Goal: Transaction & Acquisition: Purchase product/service

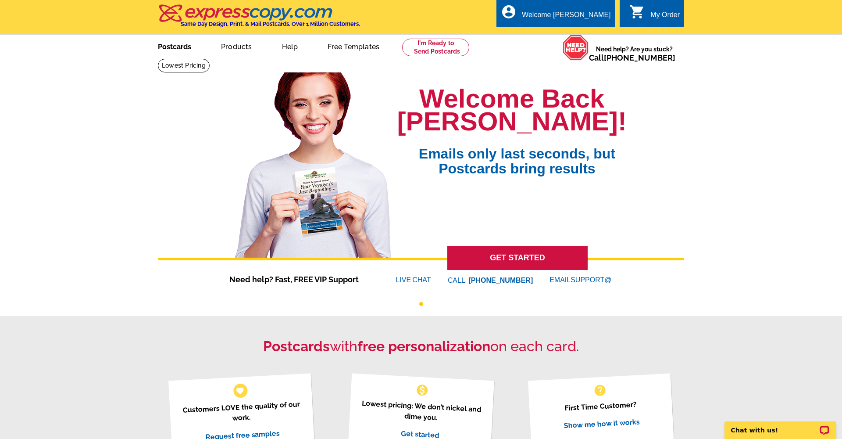
click at [176, 48] on link "Postcards" at bounding box center [174, 46] width 61 height 21
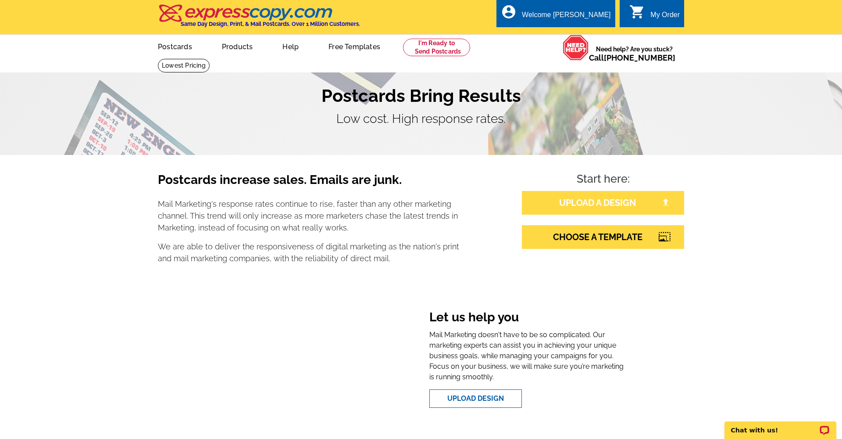
click at [617, 200] on link "UPLOAD A DESIGN" at bounding box center [603, 203] width 162 height 24
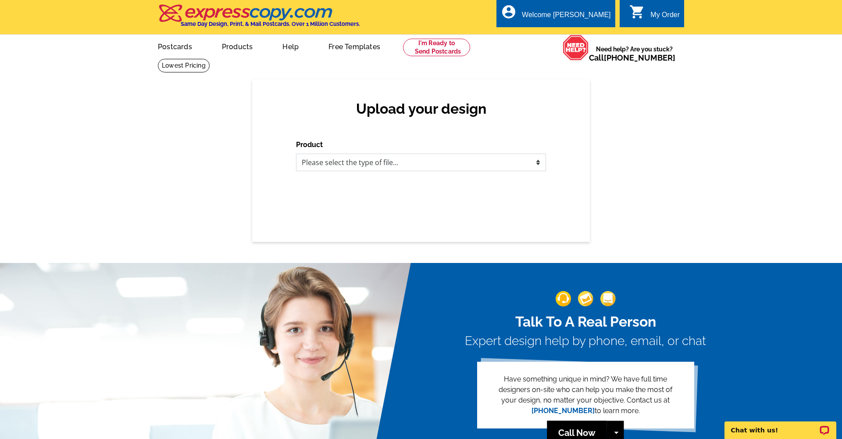
select select "3"
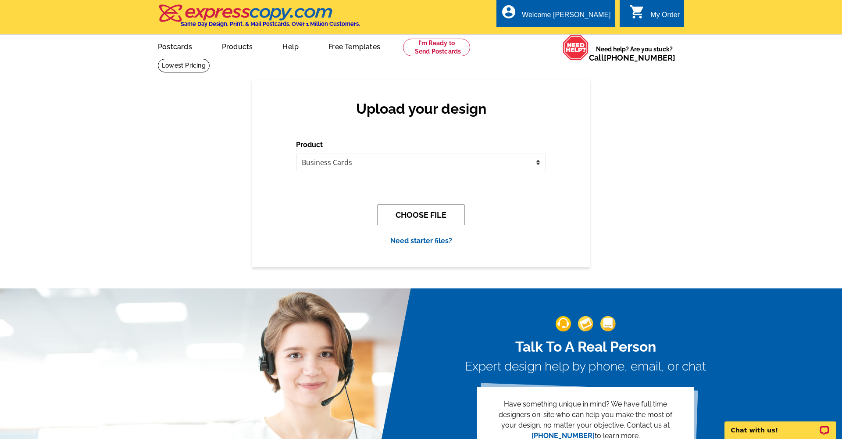
click at [431, 215] on button "CHOOSE FILE" at bounding box center [421, 214] width 87 height 21
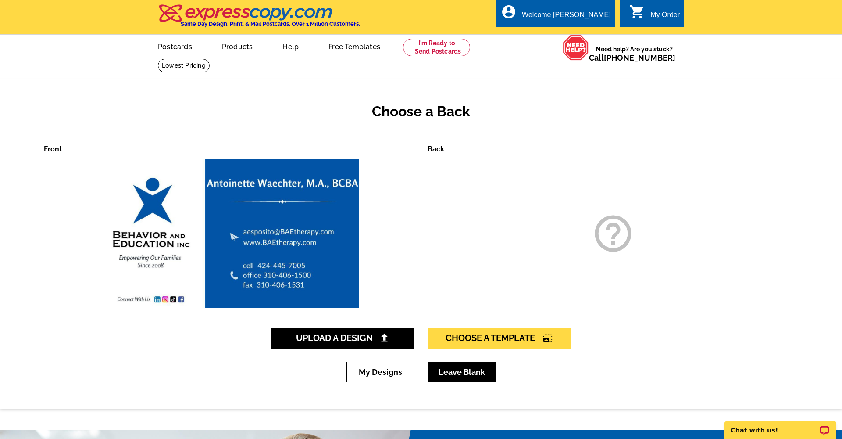
click at [459, 378] on link "Leave Blank" at bounding box center [462, 372] width 68 height 21
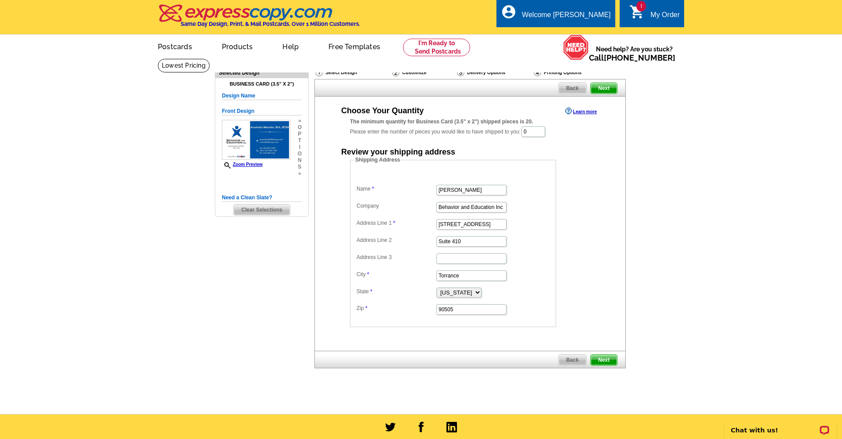
click at [605, 357] on span "Next" at bounding box center [604, 360] width 26 height 11
click at [528, 133] on input "0" at bounding box center [534, 131] width 24 height 11
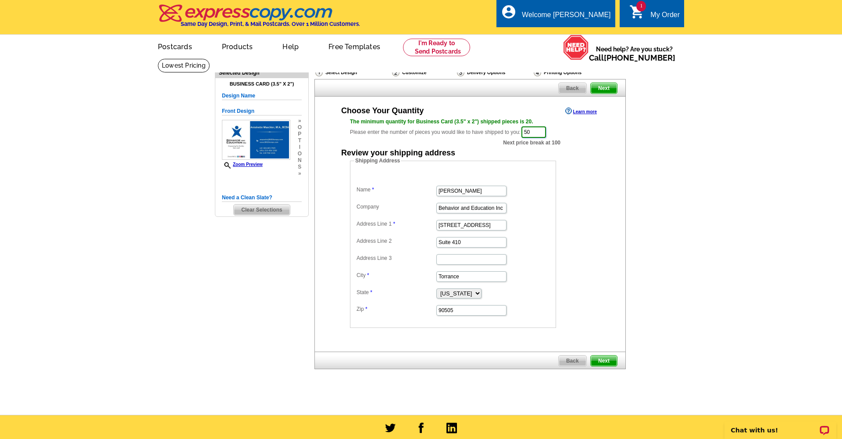
type input "50"
click at [612, 358] on span "Next" at bounding box center [604, 360] width 26 height 11
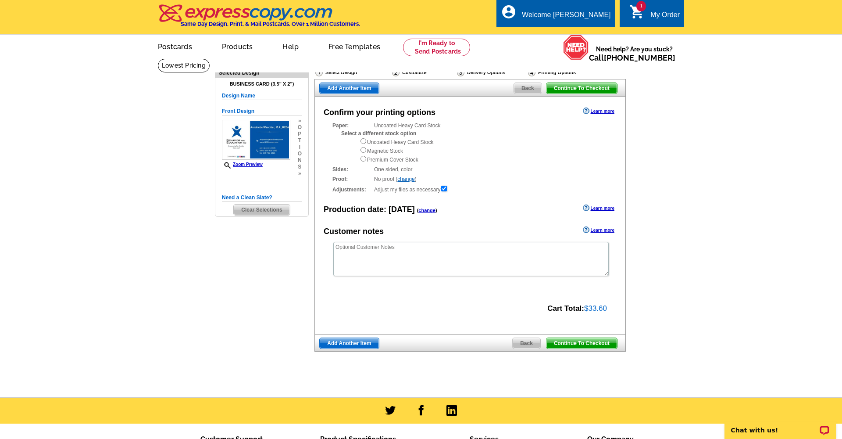
click at [358, 341] on span "Add Another Item" at bounding box center [349, 343] width 59 height 11
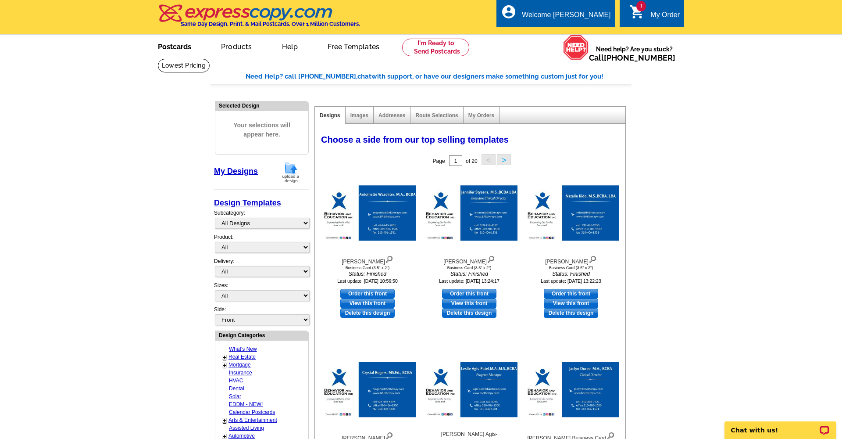
click at [184, 47] on link "Postcards" at bounding box center [174, 46] width 61 height 21
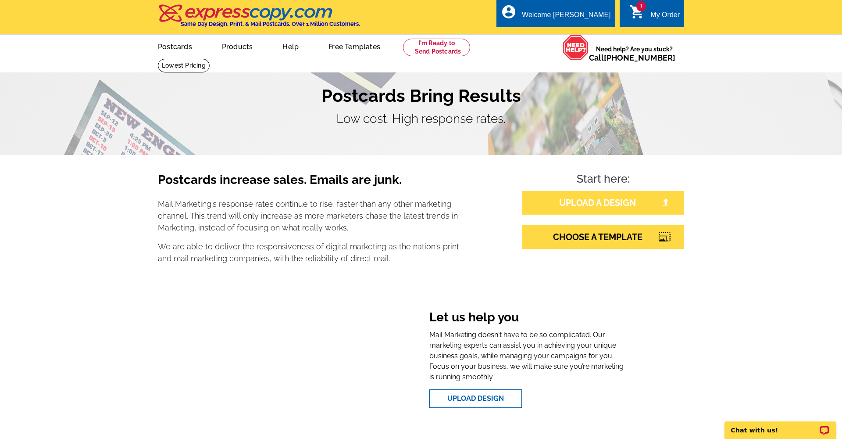
click at [639, 209] on link "UPLOAD A DESIGN" at bounding box center [603, 203] width 162 height 24
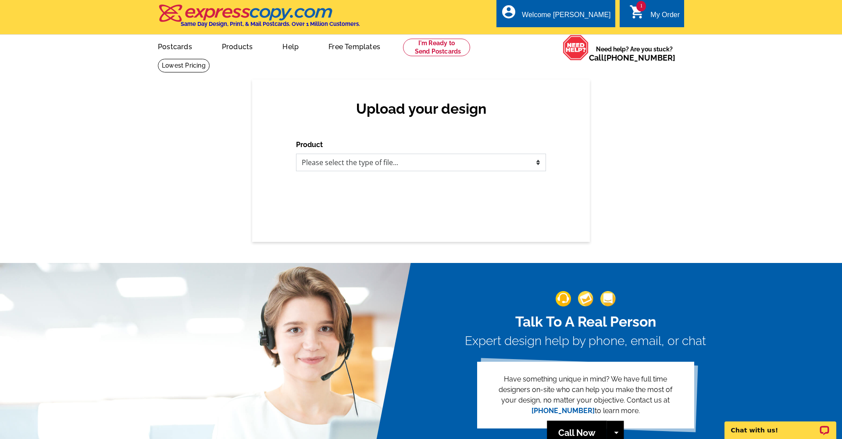
select select "3"
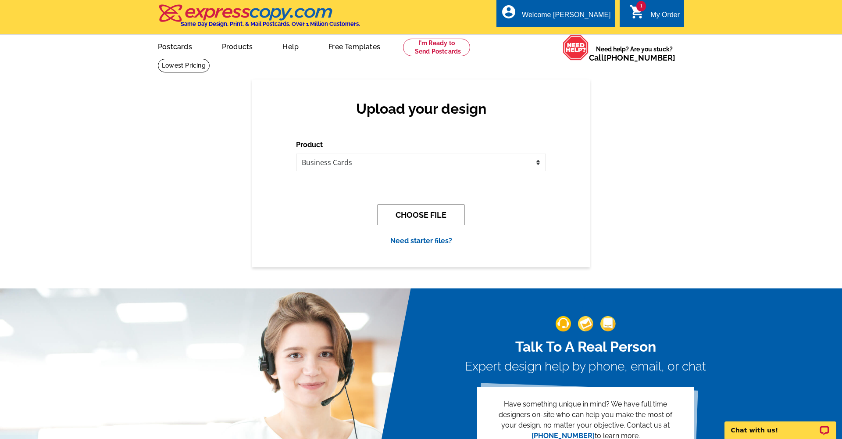
click at [429, 218] on button "CHOOSE FILE" at bounding box center [421, 214] width 87 height 21
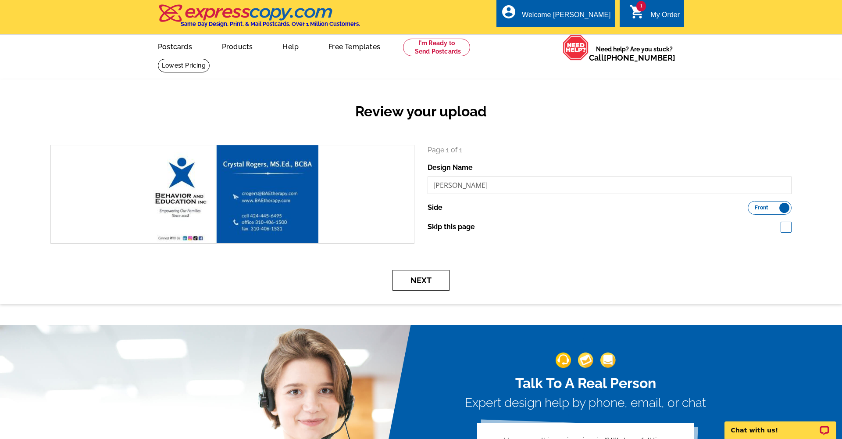
click at [420, 282] on button "Next" at bounding box center [421, 280] width 57 height 21
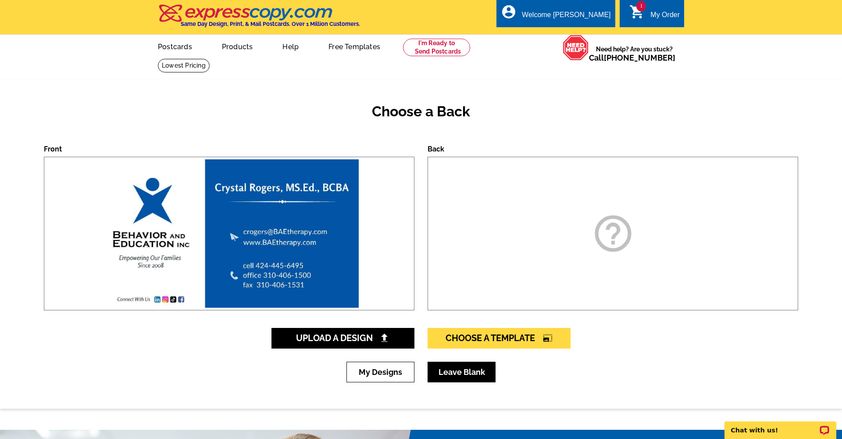
click at [437, 366] on link "Leave Blank" at bounding box center [462, 372] width 68 height 21
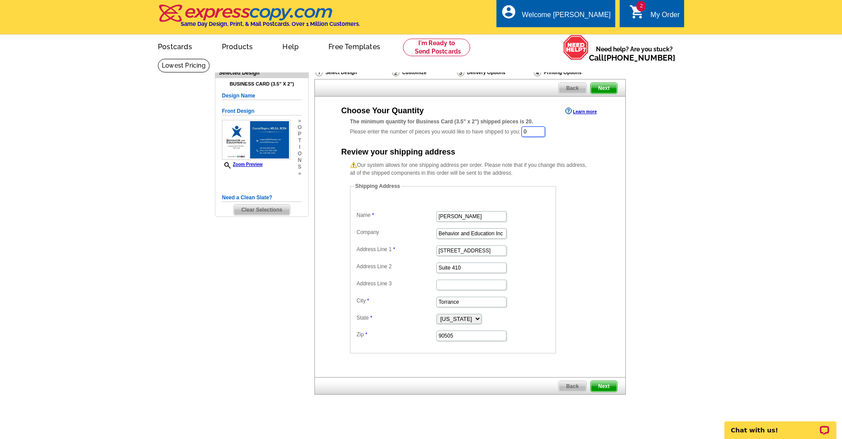
click at [527, 132] on input "0" at bounding box center [534, 131] width 24 height 11
type input "50"
click at [610, 387] on span "Next" at bounding box center [604, 387] width 26 height 11
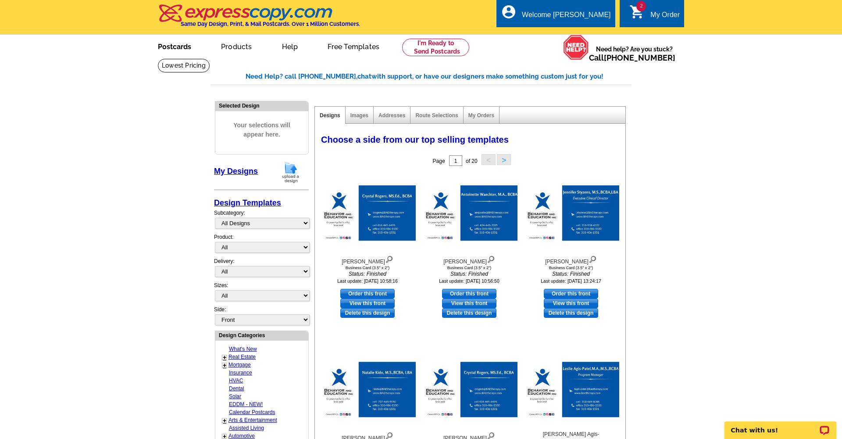
click at [186, 50] on link "Postcards" at bounding box center [174, 46] width 61 height 21
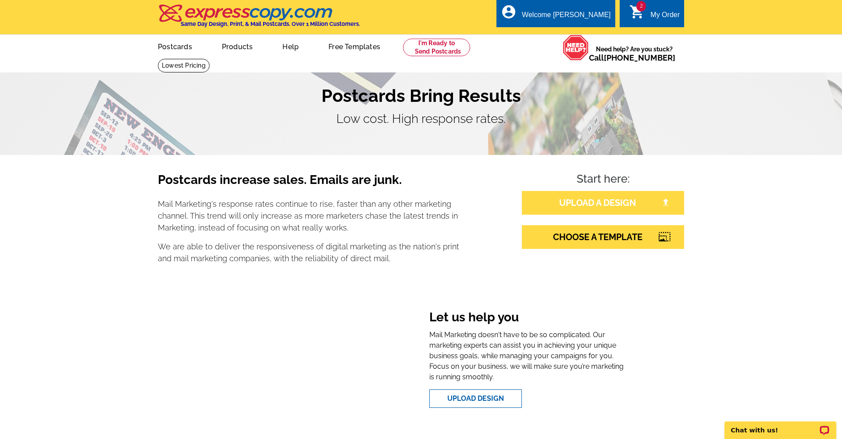
click at [574, 208] on link "UPLOAD A DESIGN" at bounding box center [603, 203] width 162 height 24
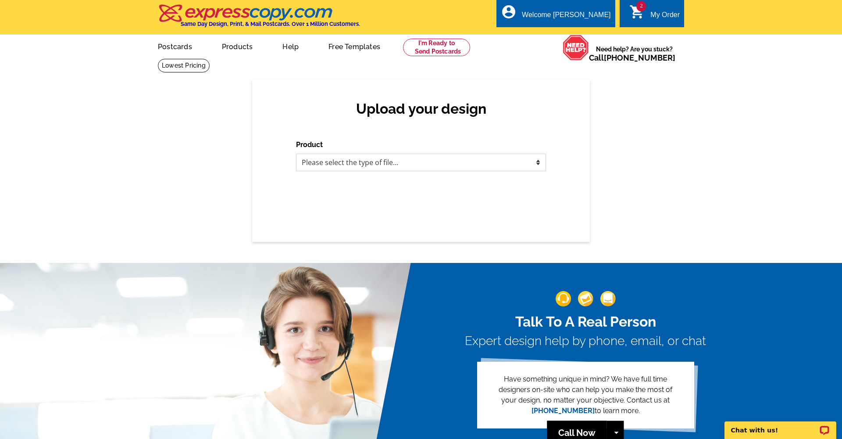
select select "3"
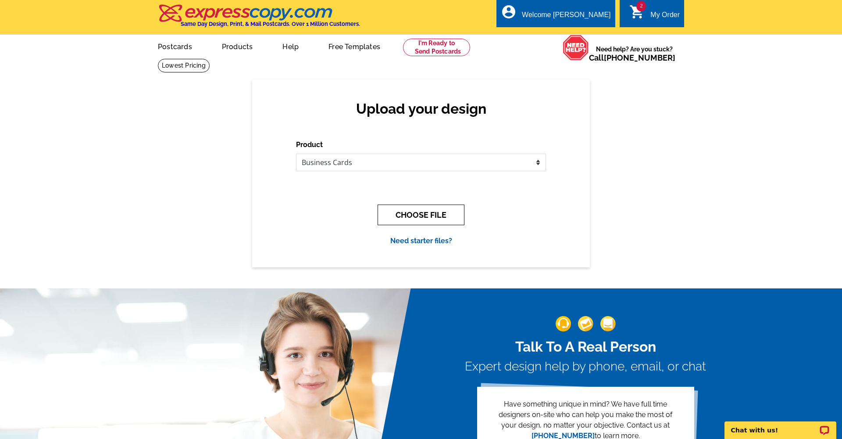
click at [413, 209] on button "CHOOSE FILE" at bounding box center [421, 214] width 87 height 21
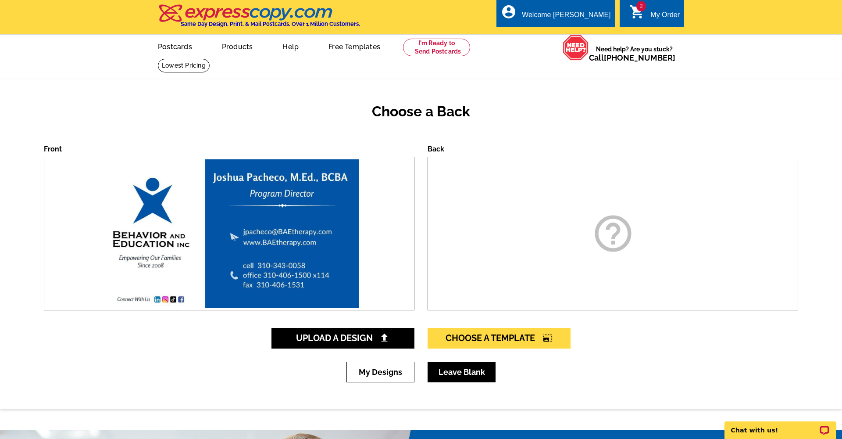
click at [470, 369] on link "Leave Blank" at bounding box center [462, 372] width 68 height 21
click at [457, 374] on link "Leave Blank" at bounding box center [462, 372] width 68 height 21
click at [464, 375] on link "Leave Blank" at bounding box center [462, 372] width 68 height 21
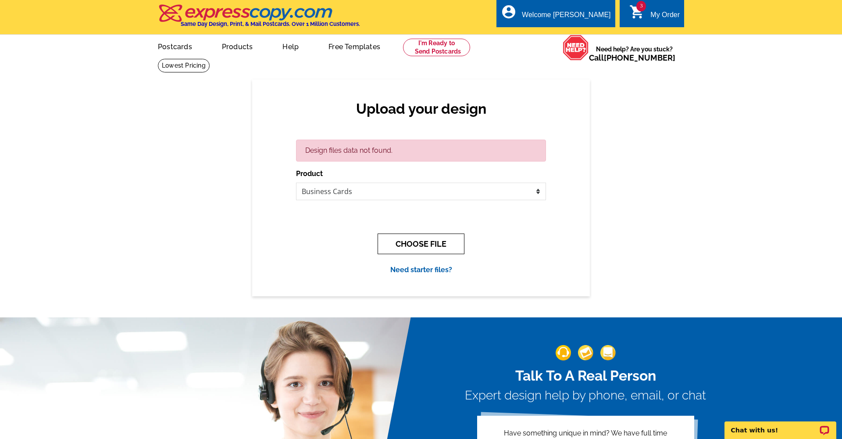
click at [405, 242] on button "CHOOSE FILE" at bounding box center [421, 243] width 87 height 21
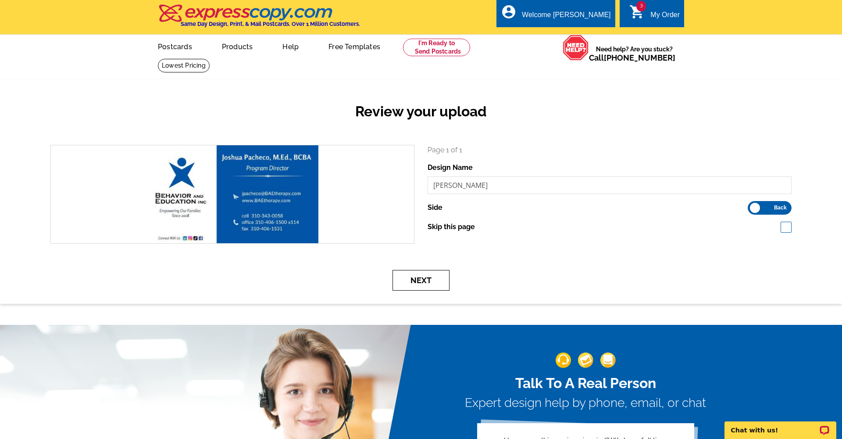
click at [438, 282] on button "Next" at bounding box center [421, 280] width 57 height 21
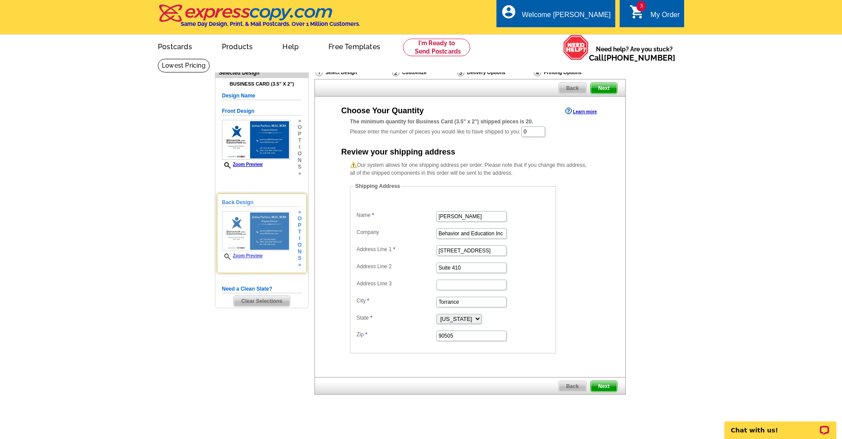
click at [303, 256] on div "Back Design Zoom Preview » o p t i o n s » Change Your Design Edit Design Copy …" at bounding box center [262, 232] width 90 height 79
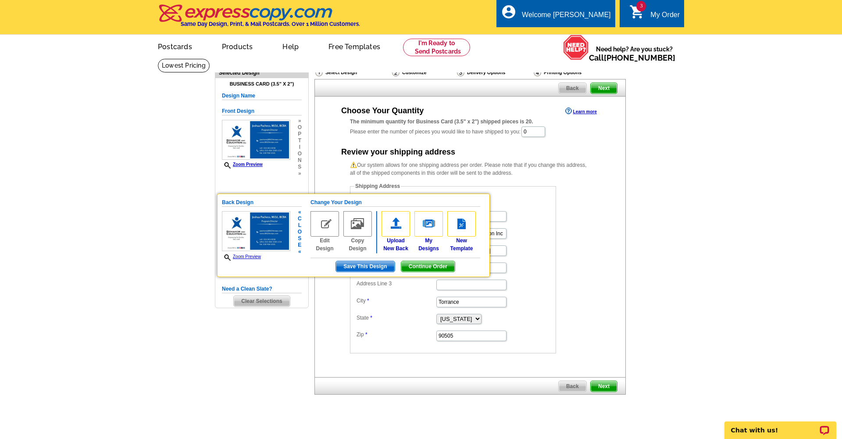
click at [328, 229] on img at bounding box center [325, 223] width 29 height 25
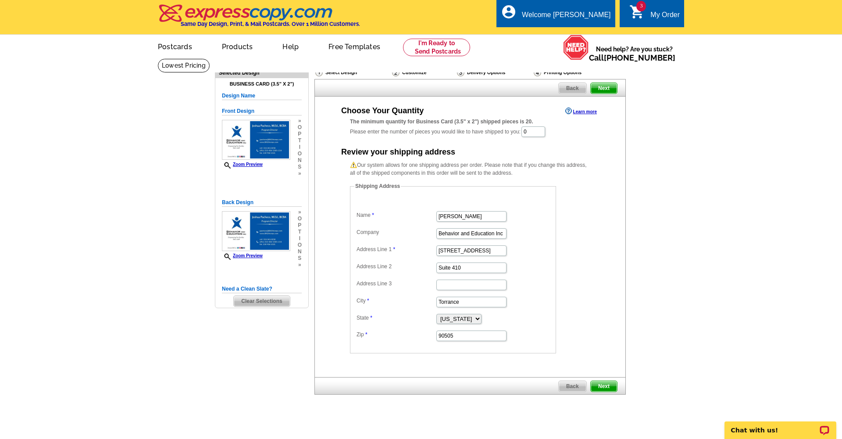
click at [260, 301] on span "Clear Selections" at bounding box center [262, 301] width 56 height 11
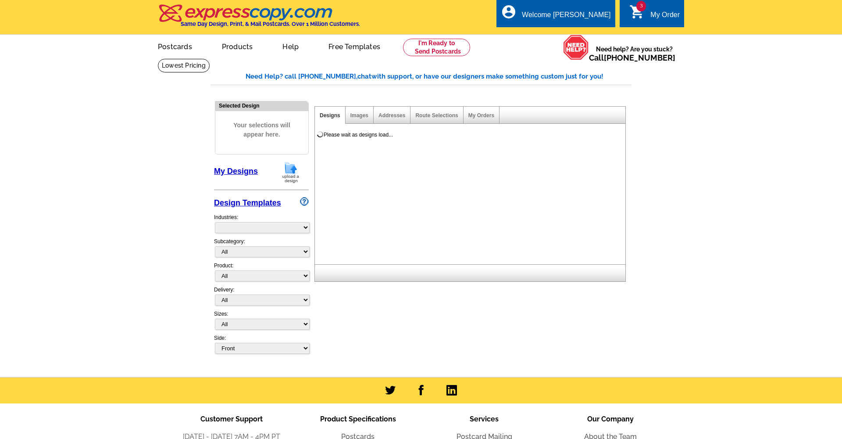
select select "785"
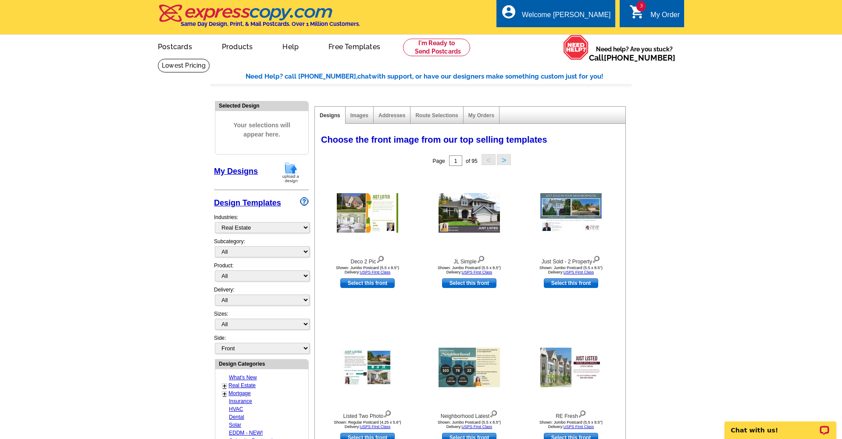
click at [655, 16] on div "My Order" at bounding box center [665, 17] width 29 height 12
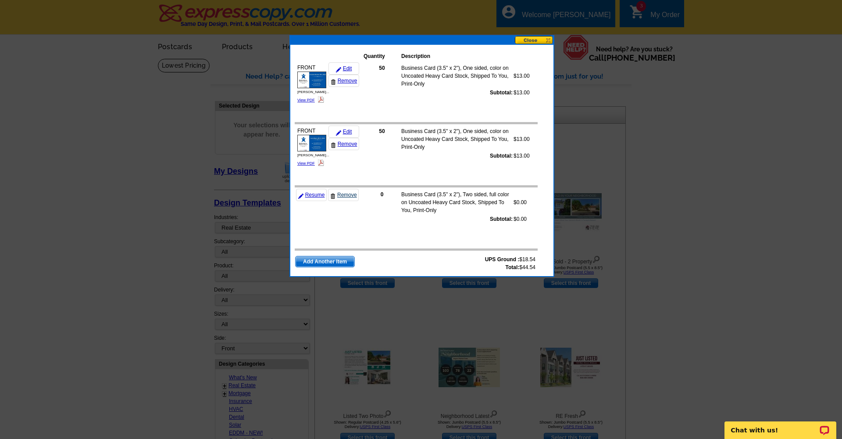
click at [344, 196] on link "Remove" at bounding box center [343, 195] width 31 height 12
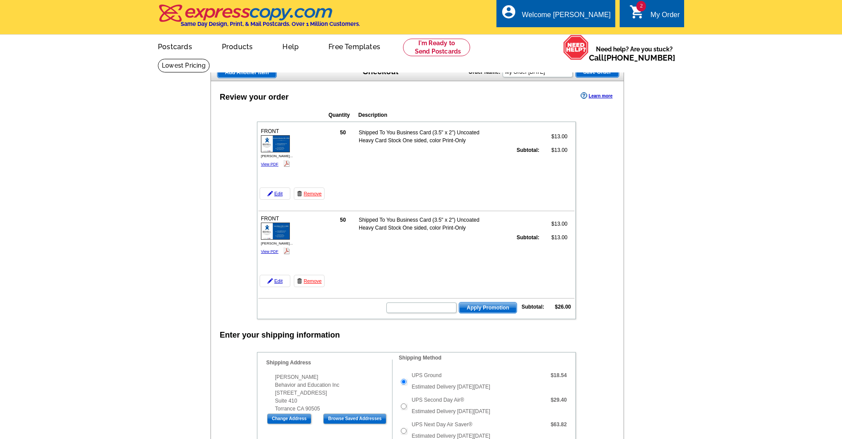
click at [244, 73] on span "Add Another Item" at bounding box center [247, 72] width 59 height 11
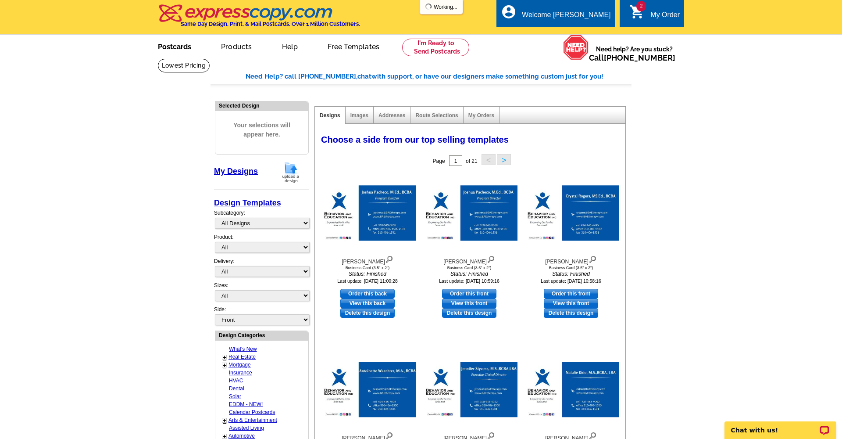
click at [189, 48] on link "Postcards" at bounding box center [174, 46] width 61 height 21
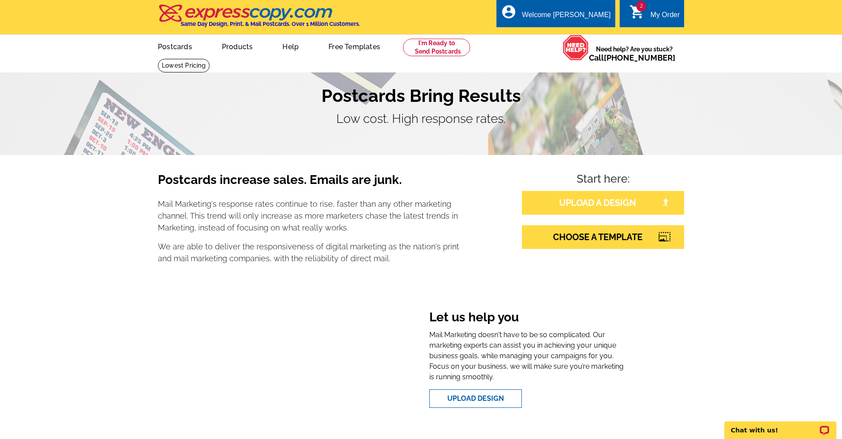
click at [595, 204] on link "UPLOAD A DESIGN" at bounding box center [603, 203] width 162 height 24
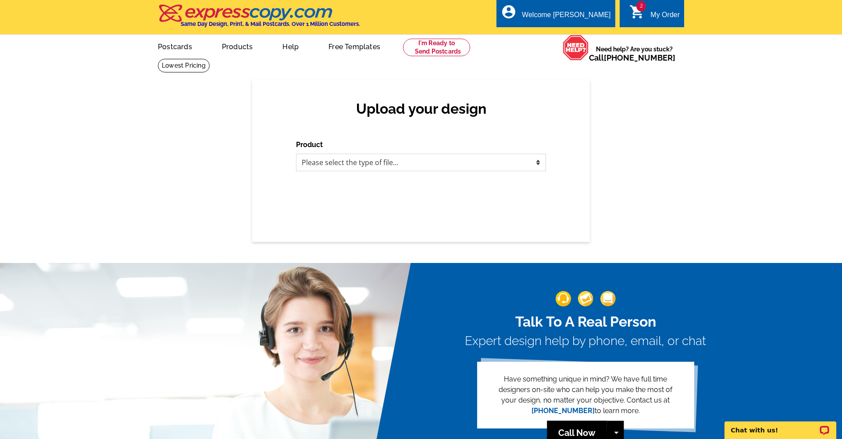
select select "3"
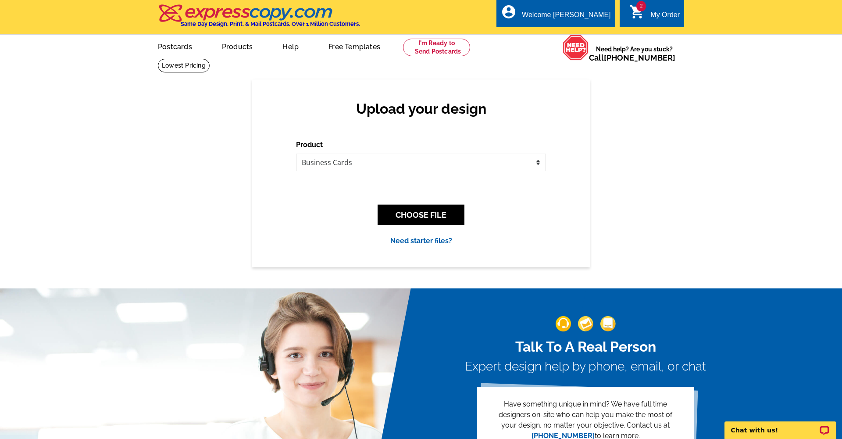
click at [402, 217] on button "CHOOSE FILE" at bounding box center [421, 214] width 87 height 21
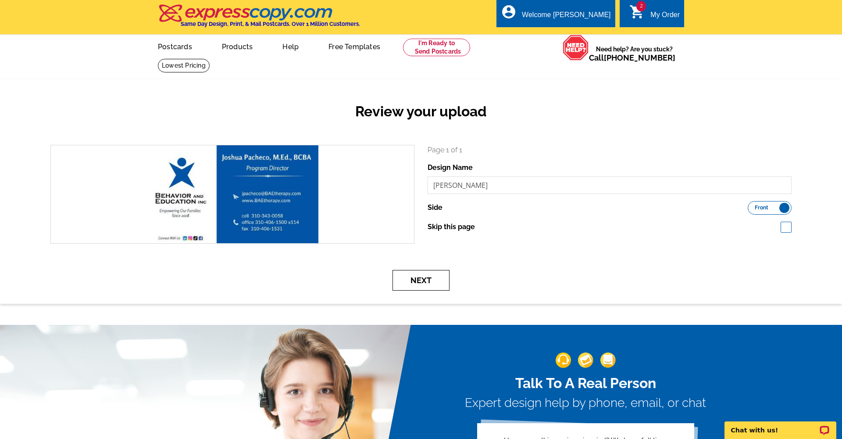
click at [431, 280] on button "Next" at bounding box center [421, 280] width 57 height 21
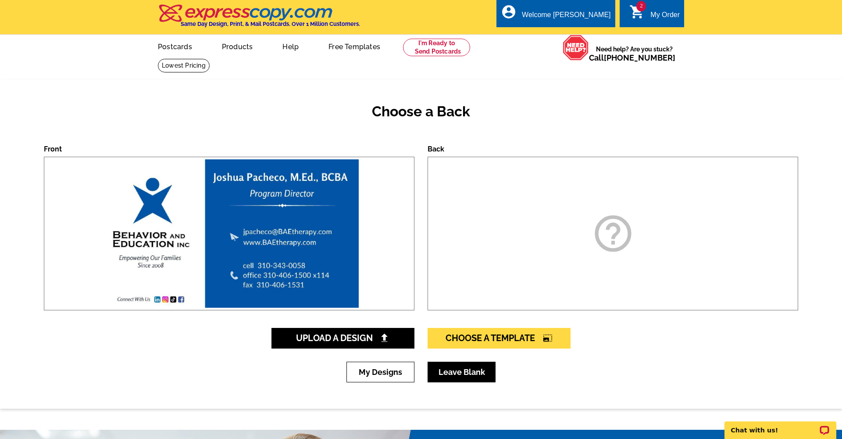
click at [457, 369] on link "Leave Blank" at bounding box center [462, 372] width 68 height 21
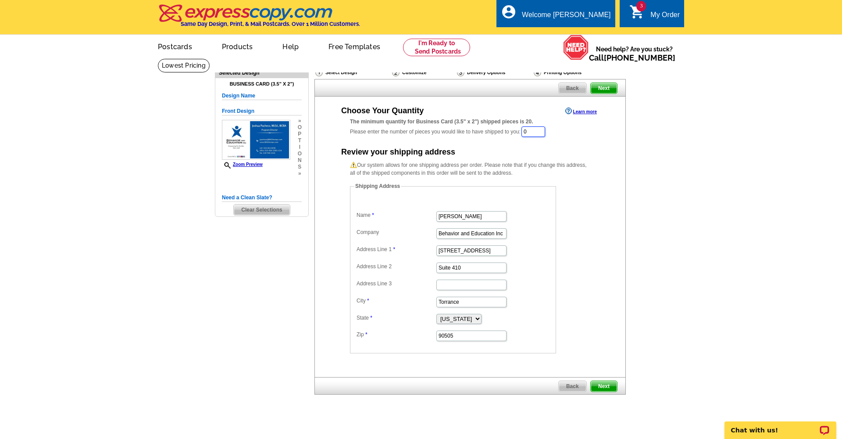
click at [527, 130] on input "0" at bounding box center [534, 131] width 24 height 11
type input "50"
click at [604, 385] on span "Next" at bounding box center [604, 387] width 26 height 11
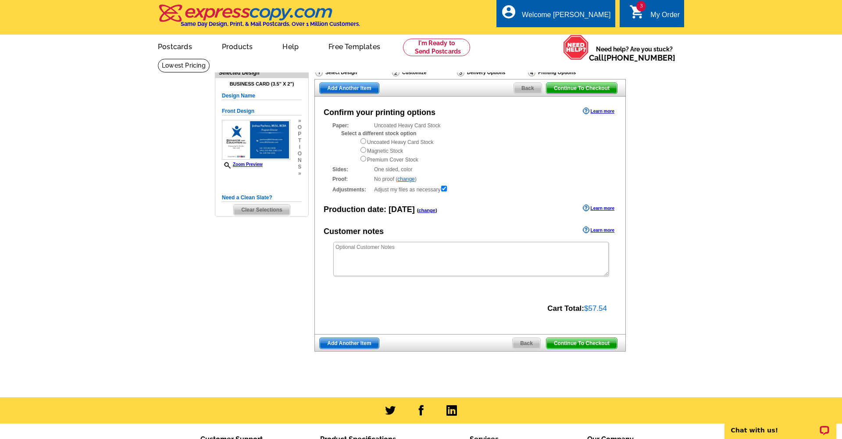
click at [588, 338] on span "Continue To Checkout" at bounding box center [582, 343] width 71 height 11
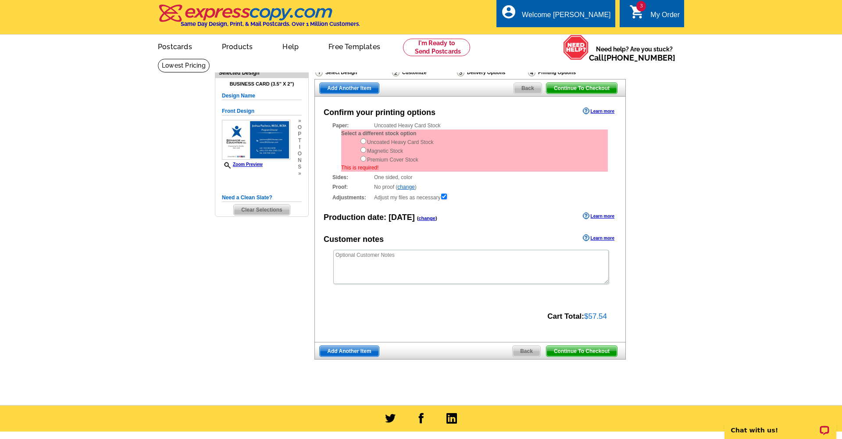
click at [357, 348] on span "Add Another Item" at bounding box center [349, 351] width 59 height 11
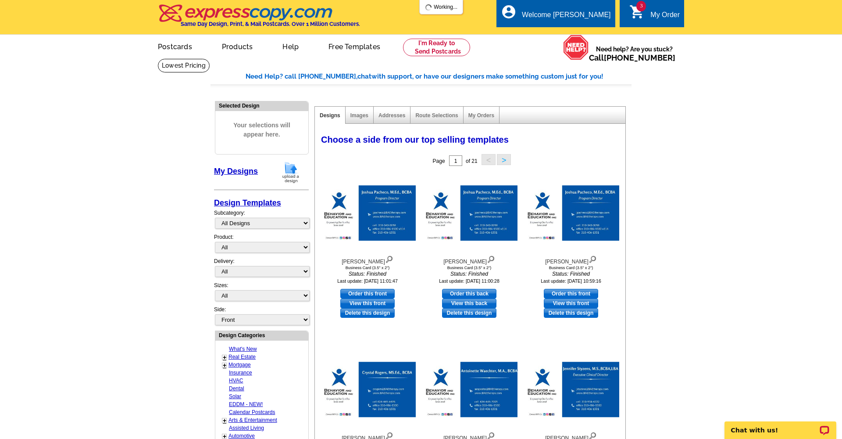
click at [654, 15] on div "My Order" at bounding box center [665, 17] width 29 height 12
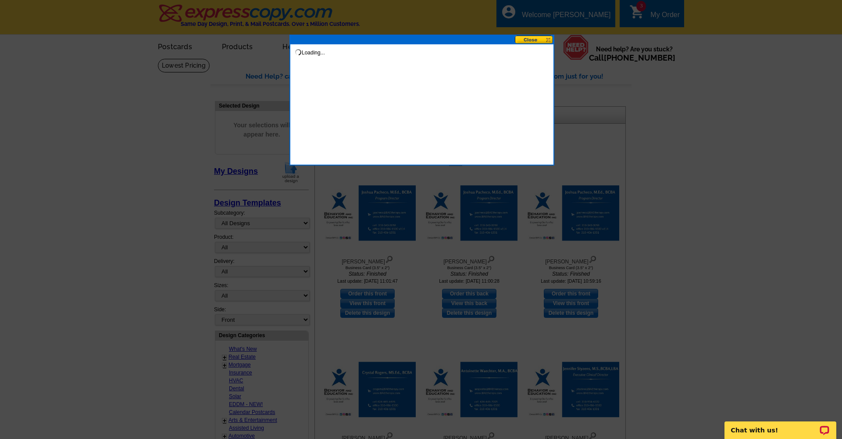
click at [545, 43] on button at bounding box center [534, 40] width 39 height 8
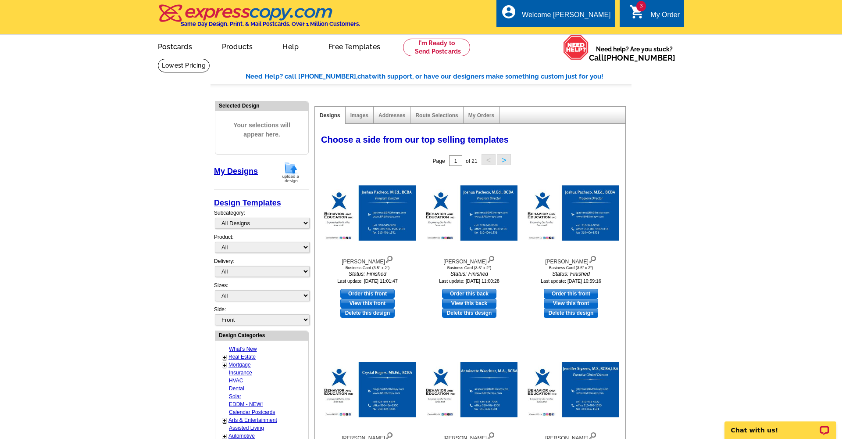
click at [675, 15] on div "My Order" at bounding box center [665, 17] width 29 height 12
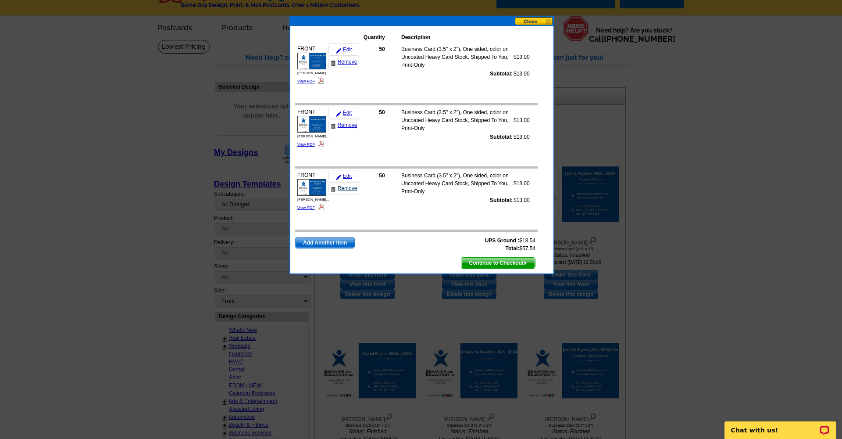
scroll to position [23, 0]
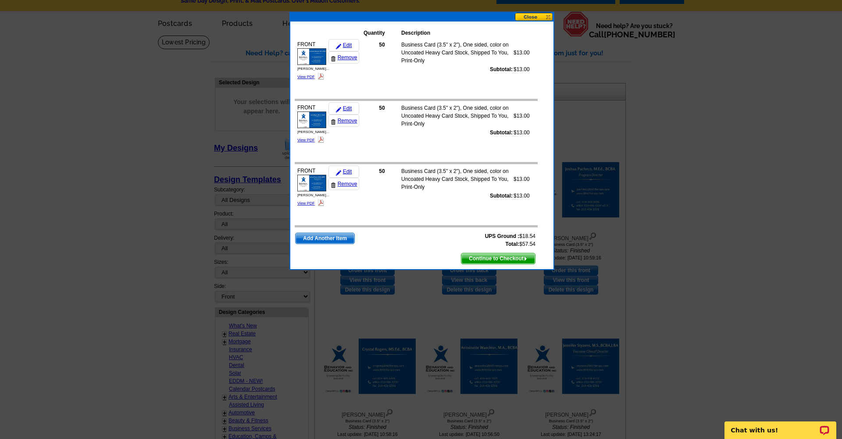
click at [477, 258] on span "Continue to Checkout" at bounding box center [499, 258] width 74 height 11
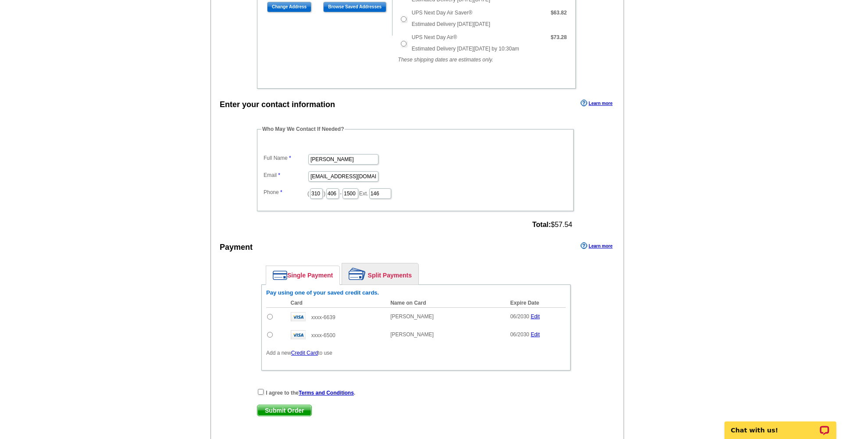
scroll to position [501, 0]
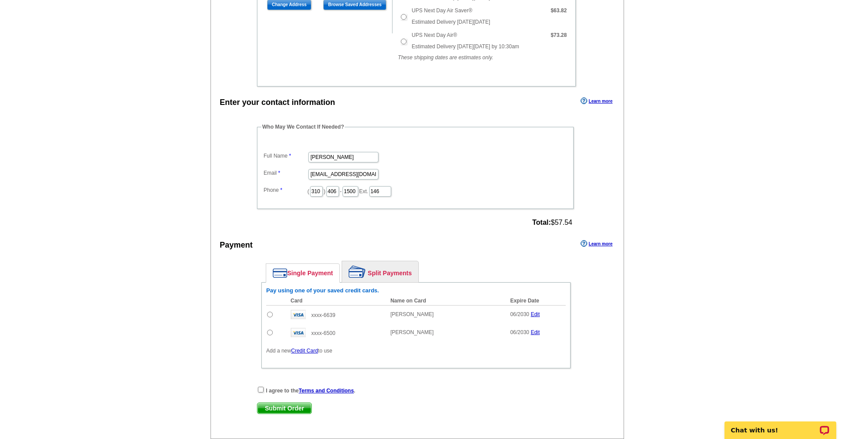
click at [270, 316] on input "radio" at bounding box center [270, 315] width 6 height 6
radio input "true"
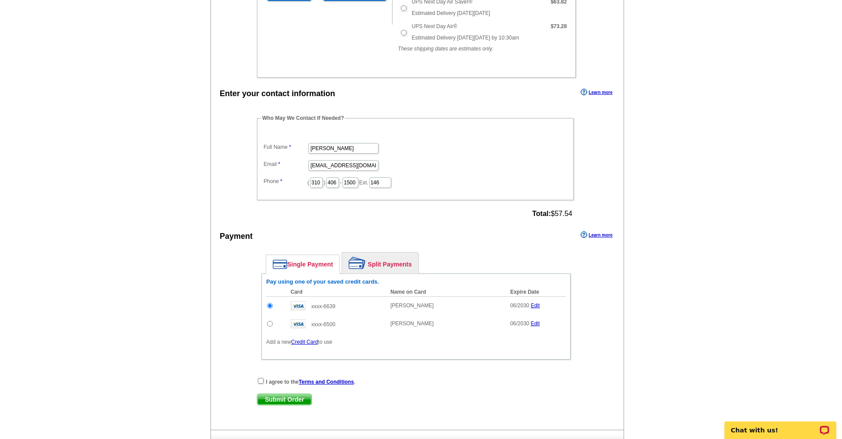
scroll to position [512, 0]
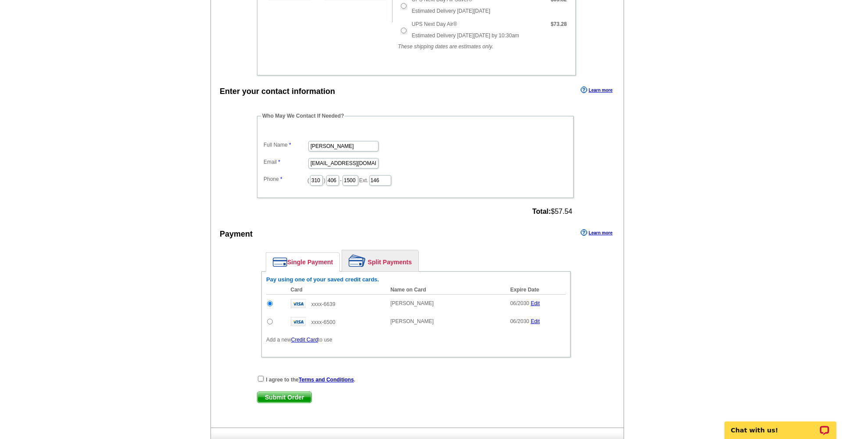
click at [259, 378] on input "checkbox" at bounding box center [261, 379] width 6 height 6
checkbox input "true"
click at [271, 400] on span "Submit Order" at bounding box center [285, 397] width 54 height 11
